Goal: Task Accomplishment & Management: Complete application form

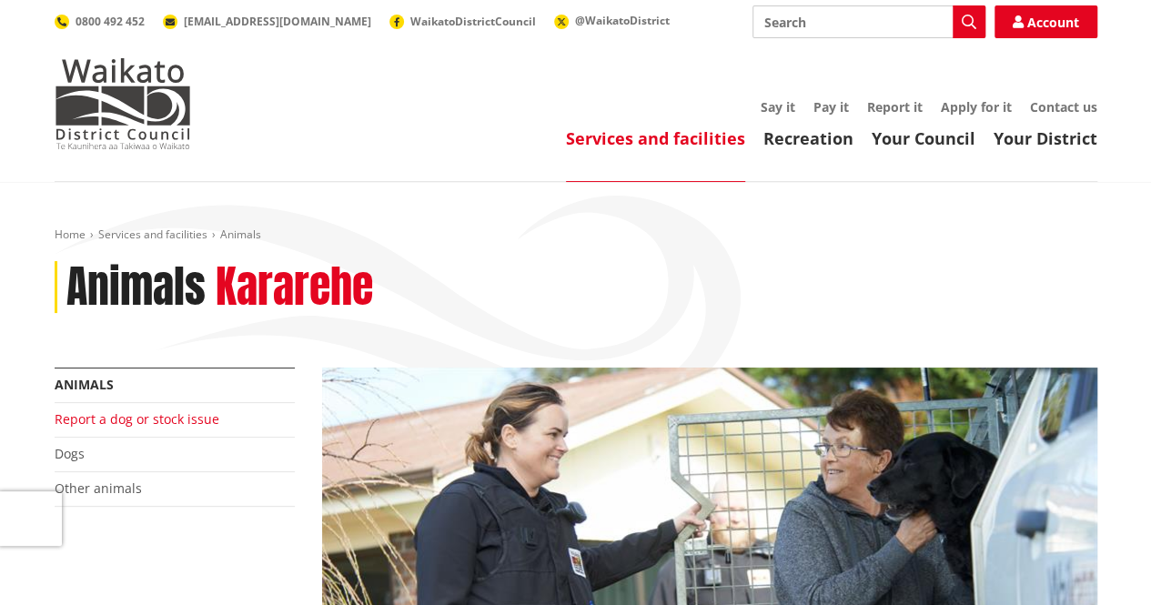
click at [184, 414] on link "Report a dog or stock issue" at bounding box center [137, 419] width 165 height 17
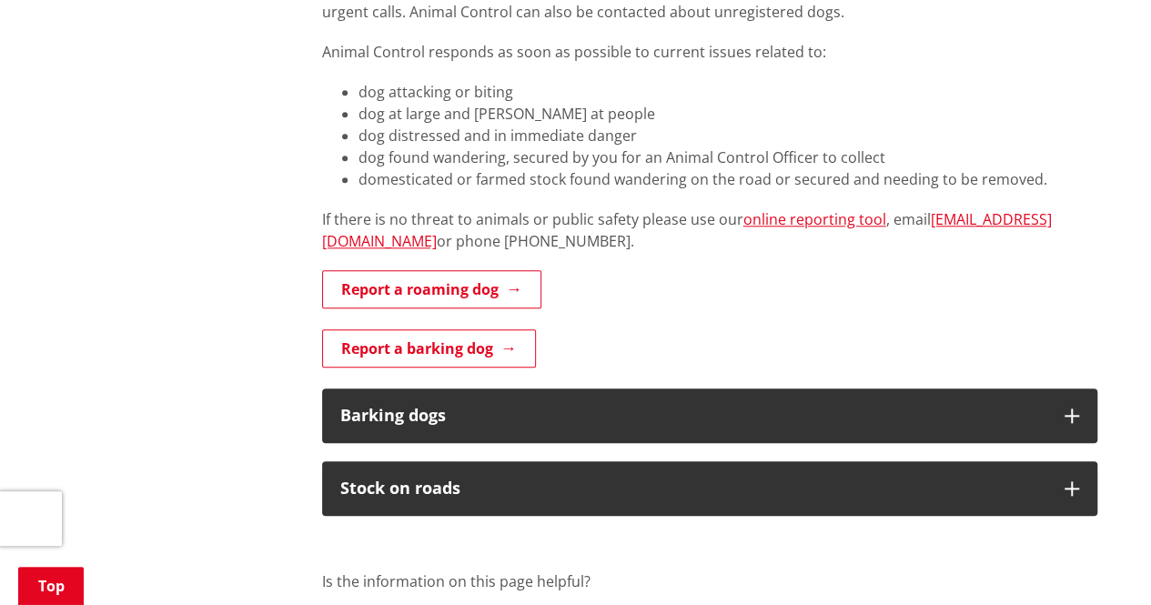
scroll to position [731, 0]
